Goal: Information Seeking & Learning: Learn about a topic

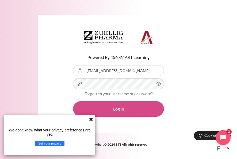
click at [105, 109] on button "Log in" at bounding box center [118, 108] width 91 height 15
click at [123, 110] on button "Log in" at bounding box center [118, 108] width 91 height 15
click at [120, 104] on button "Log in" at bounding box center [118, 108] width 91 height 15
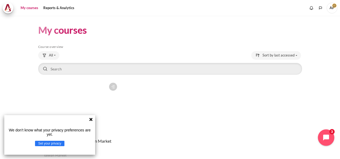
click at [236, 135] on icon "Open chat widget" at bounding box center [329, 137] width 8 height 8
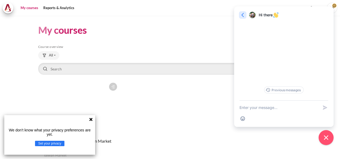
click at [236, 15] on icon "button" at bounding box center [242, 14] width 5 height 5
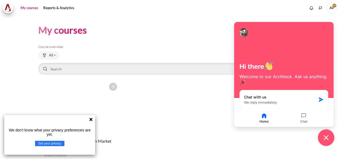
click at [236, 136] on icon "Close chat widget" at bounding box center [325, 137] width 5 height 5
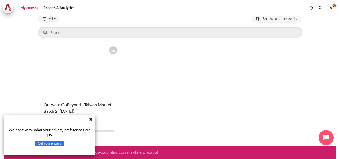
scroll to position [36, 0]
click at [84, 90] on figure "Content" at bounding box center [78, 70] width 81 height 53
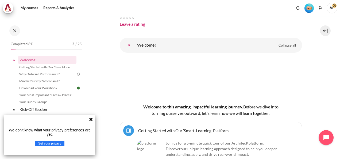
scroll to position [80, 0]
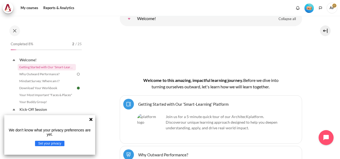
click at [92, 120] on icon at bounding box center [90, 118] width 3 height 3
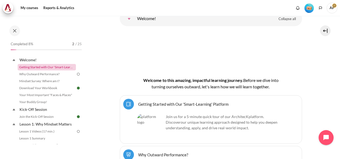
click at [45, 66] on link "Getting Started with Our 'Smart-Learning' Platform" at bounding box center [47, 67] width 58 height 6
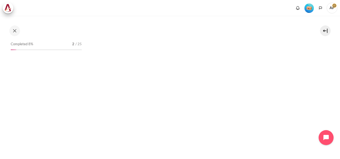
scroll to position [80, 0]
click at [205, 25] on img "Content" at bounding box center [211, 18] width 182 height 29
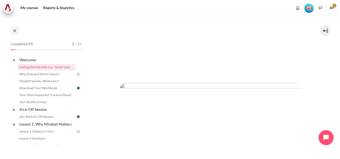
scroll to position [160, 0]
click at [332, 8] on span "AF" at bounding box center [331, 8] width 11 height 11
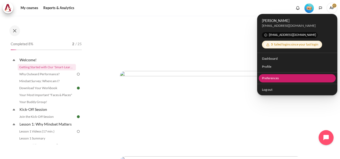
click at [292, 76] on link "Preferences" at bounding box center [296, 78] width 77 height 8
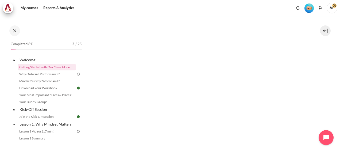
scroll to position [214, 0]
click at [239, 74] on img "Content" at bounding box center [211, 55] width 182 height 76
click at [178, 60] on img "Content" at bounding box center [211, 55] width 182 height 76
click at [292, 77] on img "Content" at bounding box center [211, 55] width 182 height 76
click at [172, 54] on img "Content" at bounding box center [211, 55] width 182 height 76
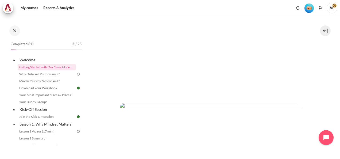
click at [180, 43] on img "Content" at bounding box center [211, 55] width 182 height 76
click at [175, 98] on img "Content" at bounding box center [211, 109] width 182 height 76
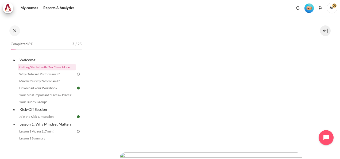
click at [277, 127] on img "Content" at bounding box center [211, 73] width 182 height 155
click at [288, 82] on img "Content" at bounding box center [211, 153] width 182 height 155
click at [53, 73] on link "Why Outward Performance?" at bounding box center [47, 74] width 58 height 6
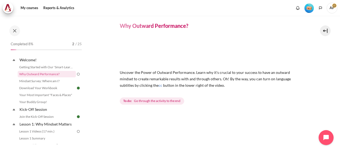
scroll to position [27, 0]
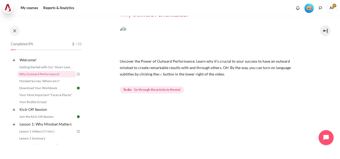
click at [11, 12] on span at bounding box center [8, 8] width 11 height 11
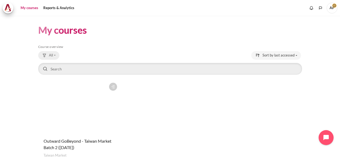
click at [51, 54] on span "All" at bounding box center [51, 55] width 4 height 5
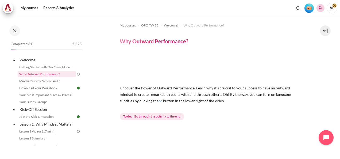
click at [322, 10] on icon "Languages" at bounding box center [320, 8] width 4 height 4
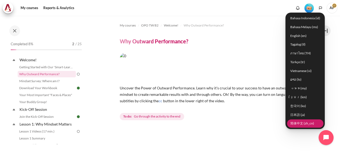
click at [305, 122] on link "简体中文 ‎(zh_cn)‎" at bounding box center [305, 123] width 36 height 8
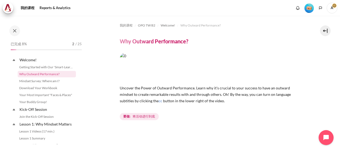
click at [332, 10] on span "A" at bounding box center [331, 8] width 11 height 11
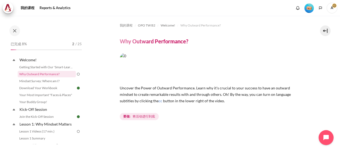
click at [310, 9] on img "等级 #1" at bounding box center [308, 7] width 9 height 9
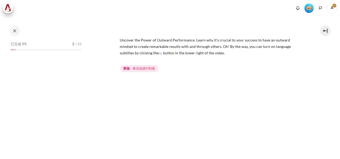
scroll to position [53, 0]
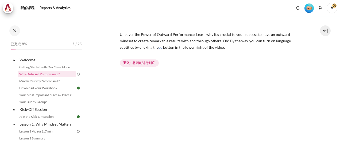
click at [134, 41] on span "Uncover the Power of Outward Performance. Learn why it's crucial to your succes…" at bounding box center [205, 40] width 171 height 17
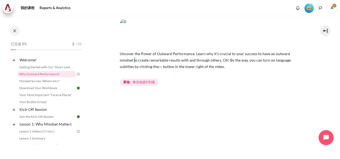
scroll to position [27, 0]
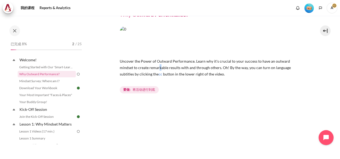
click at [160, 64] on p "Uncover the Power of Outward Performance. Learn why it's crucial to your succes…" at bounding box center [211, 67] width 182 height 19
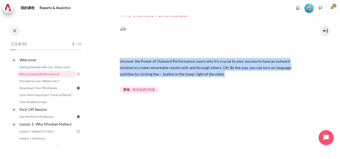
drag, startPoint x: 120, startPoint y: 61, endPoint x: 229, endPoint y: 75, distance: 109.8
click at [229, 75] on p "Uncover the Power of Outward Performance. Learn why it's crucial to your succes…" at bounding box center [211, 67] width 182 height 19
drag, startPoint x: 229, startPoint y: 75, endPoint x: 210, endPoint y: 70, distance: 19.4
copy p "Uncover the Power of Outward Performance. Learn why it's crucial to your succes…"
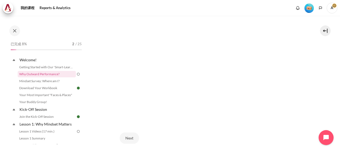
scroll to position [133, 0]
click at [276, 132] on div "Next" at bounding box center [211, 137] width 182 height 22
click at [318, 76] on section "我的课程 OPO TW B2 Welcome! Why Outward Performance? Why Outward Performance? cc" at bounding box center [210, 30] width 250 height 297
click at [130, 135] on button "Next" at bounding box center [129, 137] width 19 height 11
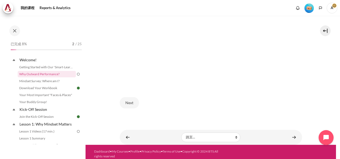
scroll to position [170, 0]
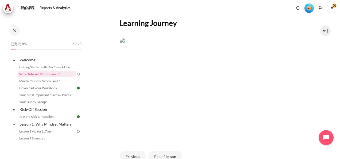
scroll to position [180, 0]
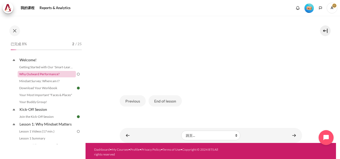
click at [35, 74] on link "Why Outward Performance?" at bounding box center [47, 74] width 58 height 6
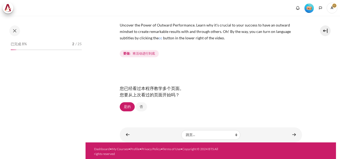
scroll to position [64, 0]
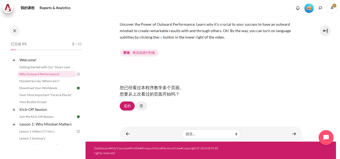
click at [140, 106] on link "否" at bounding box center [140, 105] width 11 height 9
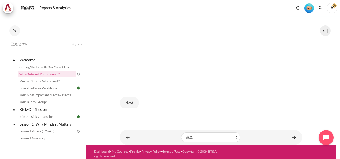
scroll to position [170, 0]
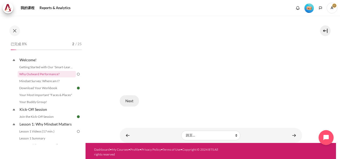
click at [129, 99] on button "Next" at bounding box center [129, 100] width 19 height 11
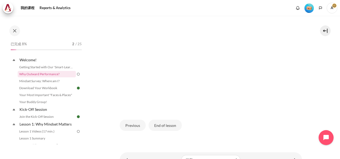
scroll to position [180, 0]
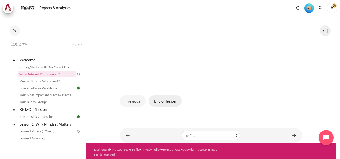
click at [173, 101] on button "End of lesson" at bounding box center [164, 100] width 33 height 11
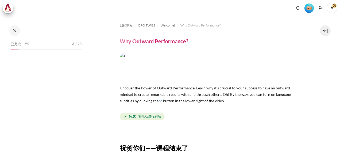
scroll to position [71, 0]
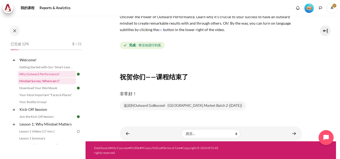
click at [55, 81] on link "Mindset Survey: Where am I?" at bounding box center [47, 81] width 58 height 6
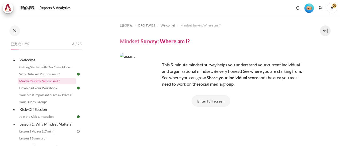
click at [214, 101] on button "Enter full screen" at bounding box center [210, 100] width 38 height 11
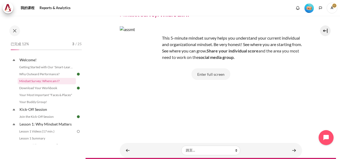
click at [202, 75] on button "Enter full screen" at bounding box center [210, 73] width 38 height 11
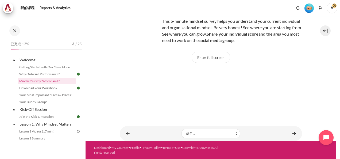
click at [139, 26] on img "内容" at bounding box center [140, 29] width 40 height 40
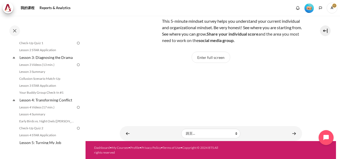
scroll to position [153, 0]
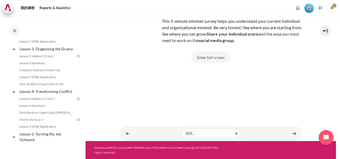
click at [209, 53] on button "Enter full screen" at bounding box center [210, 57] width 38 height 11
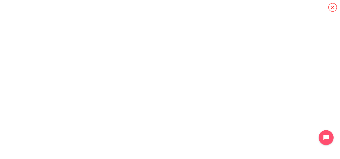
click at [333, 8] on icon "内容" at bounding box center [332, 7] width 9 height 9
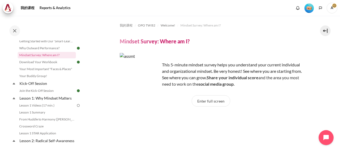
scroll to position [28, 0]
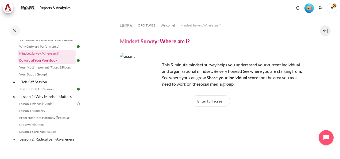
click at [50, 61] on link "Download Your Workbook" at bounding box center [47, 60] width 58 height 6
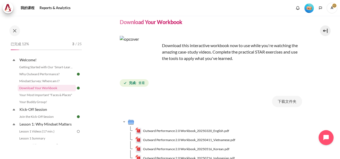
scroll to position [53, 0]
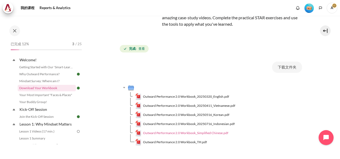
click at [206, 133] on span "Outward Performance 2.0 Workbook_Simplified Chinese.pdf" at bounding box center [185, 132] width 85 height 5
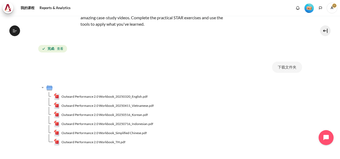
scroll to position [0, 0]
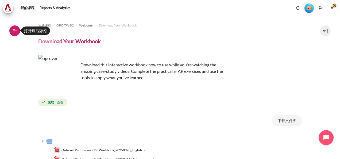
click at [14, 29] on icon at bounding box center [14, 30] width 5 height 5
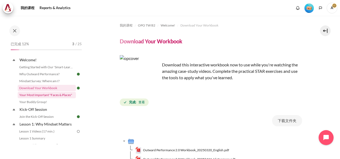
click at [56, 96] on link "Your Most Important "Faces & Places"" at bounding box center [47, 95] width 58 height 6
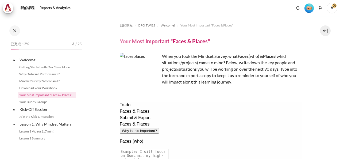
scroll to position [3, 0]
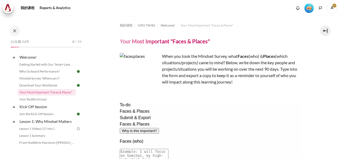
click at [234, 62] on p "When you took the Mindset Survey, what F aces (who) & Places (which situations/…" at bounding box center [211, 69] width 182 height 32
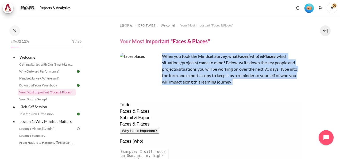
drag, startPoint x: 161, startPoint y: 56, endPoint x: 239, endPoint y: 80, distance: 81.7
click at [239, 80] on p "When you took the Mindset Survey, what F aces (who) & Places (which situations/…" at bounding box center [211, 69] width 182 height 32
drag, startPoint x: 239, startPoint y: 80, endPoint x: 210, endPoint y: 70, distance: 30.6
copy p "When you took the Mindset Survey, what F aces (who) & Places (which situations/…"
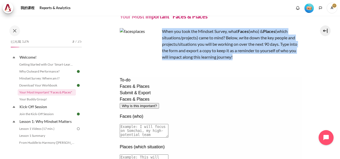
scroll to position [53, 0]
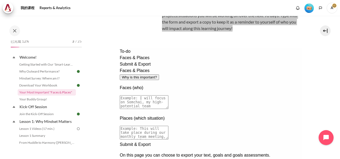
click at [168, 95] on textarea at bounding box center [143, 102] width 49 height 14
click at [159, 95] on textarea at bounding box center [143, 102] width 49 height 14
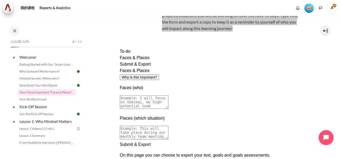
drag, startPoint x: 159, startPoint y: 77, endPoint x: 203, endPoint y: 83, distance: 44.7
click at [168, 95] on textarea at bounding box center [143, 102] width 49 height 14
click at [160, 95] on textarea at bounding box center [143, 102] width 49 height 14
click at [158, 95] on textarea at bounding box center [143, 102] width 49 height 14
click at [161, 95] on textarea at bounding box center [143, 102] width 49 height 14
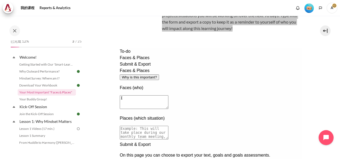
type textarea "I"
click at [211, 67] on div "Faces & Places Why is this important?" at bounding box center [210, 73] width 182 height 13
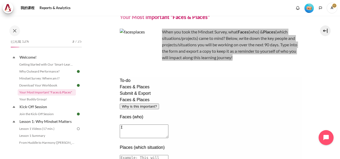
scroll to position [0, 0]
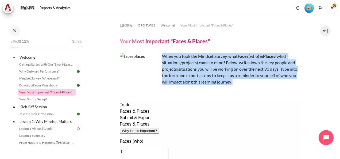
click at [52, 90] on link "Your Most Important "Faces & Places"" at bounding box center [47, 92] width 58 height 6
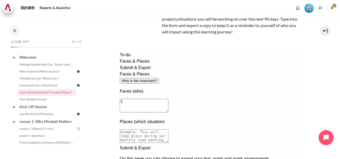
scroll to position [53, 0]
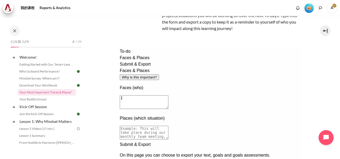
click at [168, 95] on textarea "I" at bounding box center [143, 102] width 49 height 14
click at [166, 95] on textarea "I" at bounding box center [143, 102] width 49 height 14
drag, startPoint x: 158, startPoint y: 76, endPoint x: 172, endPoint y: 77, distance: 13.6
click at [168, 95] on textarea "I" at bounding box center [143, 102] width 49 height 14
type textarea "Walter Chen"
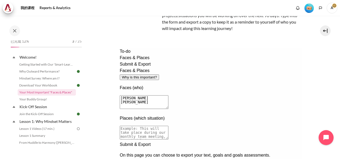
drag, startPoint x: 160, startPoint y: 108, endPoint x: 270, endPoint y: 120, distance: 110.7
click at [168, 125] on textarea at bounding box center [143, 132] width 49 height 14
click at [159, 125] on textarea at bounding box center [143, 132] width 49 height 14
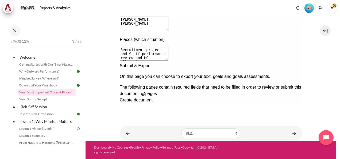
type textarea "Recruitment project and Staff performance review and HC allocation"
click at [290, 62] on div "Next documentation step" at bounding box center [210, 62] width 182 height 0
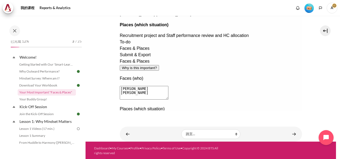
scroll to position [132, 0]
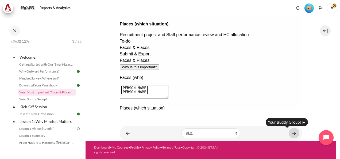
click at [290, 133] on link "内容" at bounding box center [293, 133] width 11 height 10
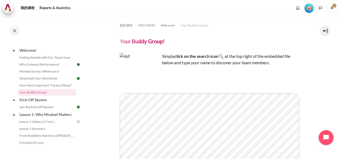
scroll to position [27, 0]
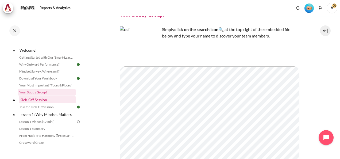
click at [36, 100] on link "Kick-Off Session" at bounding box center [47, 99] width 57 height 7
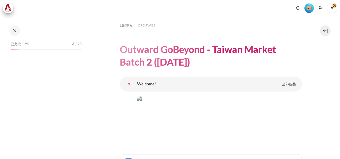
scroll to position [536, 0]
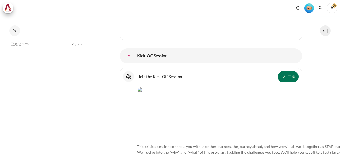
click at [208, 138] on p "This critical session connects you with the other learners, the journey ahead, …" at bounding box center [292, 149] width 311 height 22
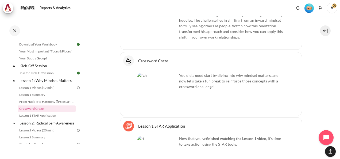
scroll to position [898, 0]
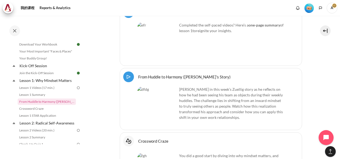
drag, startPoint x: 84, startPoint y: 70, endPoint x: 85, endPoint y: 74, distance: 3.7
click at [85, 74] on div "已完成 12% 3 / 25 展开 折叠 Welcome! [PERSON_NAME]" at bounding box center [42, 87] width 85 height 142
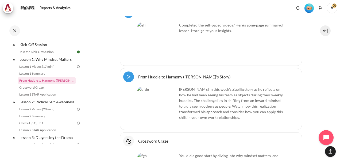
scroll to position [63, 0]
